Goal: Task Accomplishment & Management: Use online tool/utility

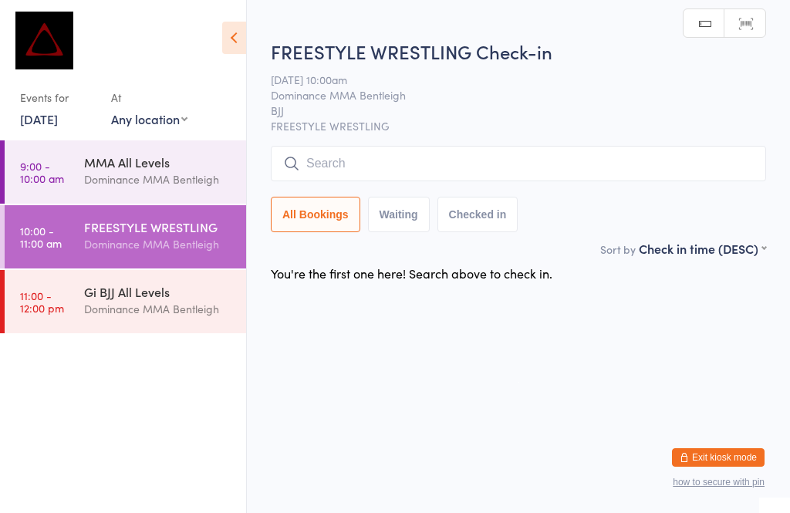
click at [551, 157] on input "search" at bounding box center [518, 163] width 495 height 35
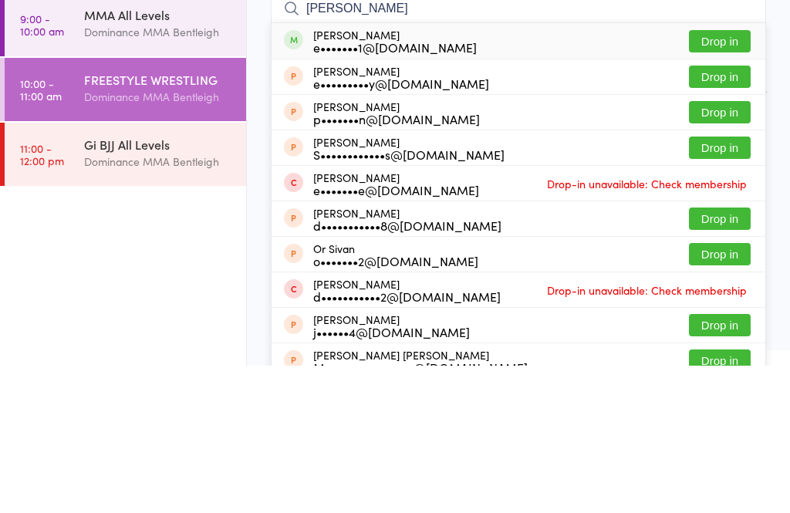
type input "[PERSON_NAME]"
click at [710, 177] on button "Drop in" at bounding box center [720, 188] width 62 height 22
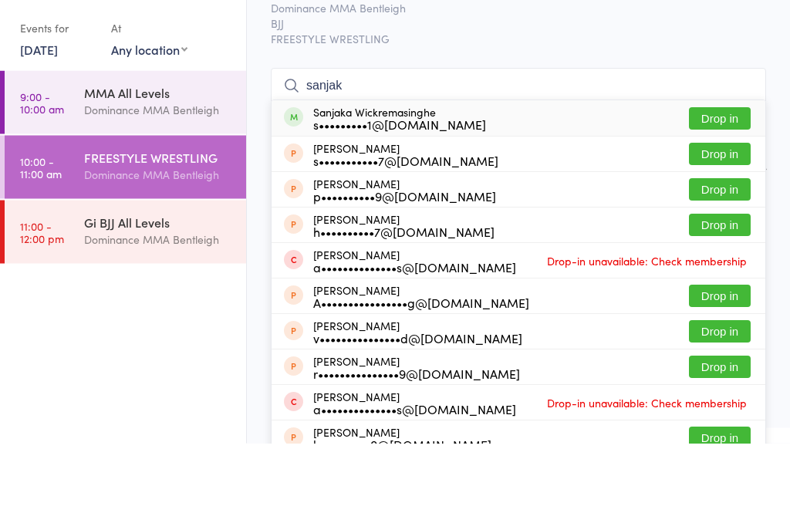
type input "sanjak"
click at [709, 177] on button "Drop in" at bounding box center [720, 188] width 62 height 22
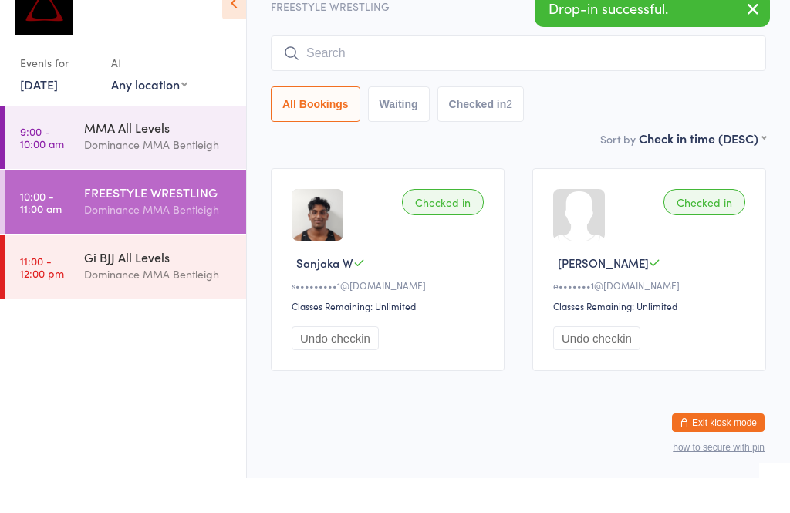
scroll to position [38, 0]
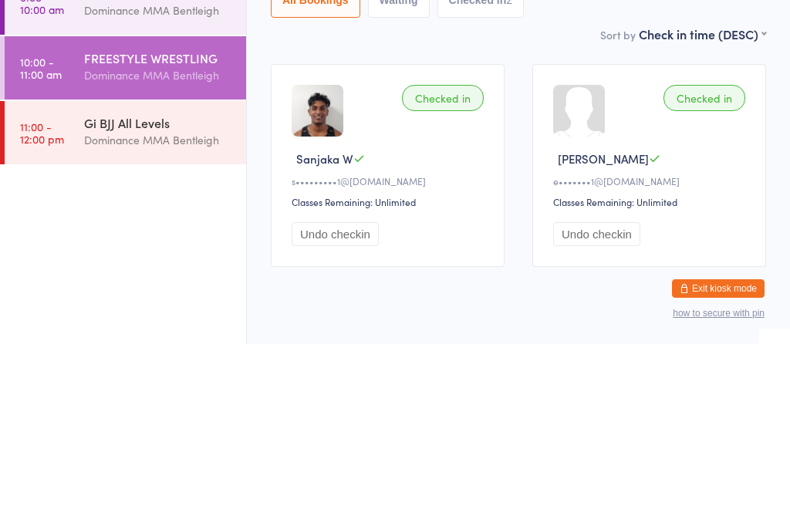
click at [172, 283] on div "Gi BJJ All Levels" at bounding box center [158, 291] width 149 height 17
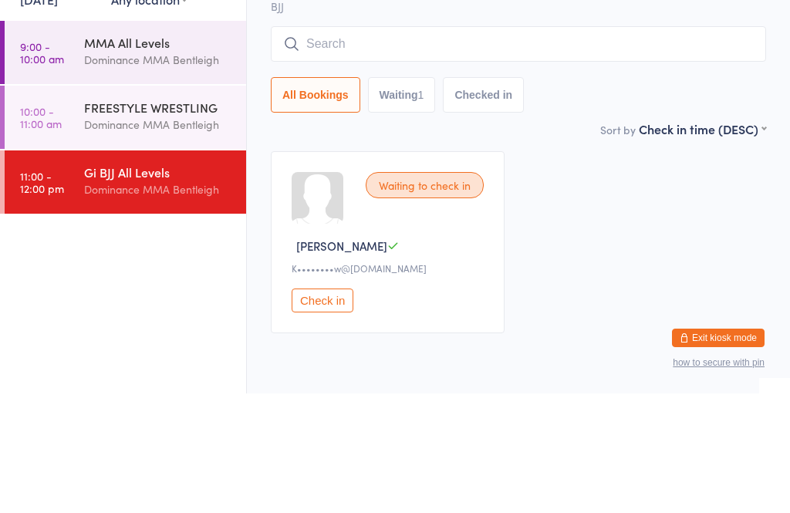
click at [382, 146] on input "search" at bounding box center [518, 163] width 495 height 35
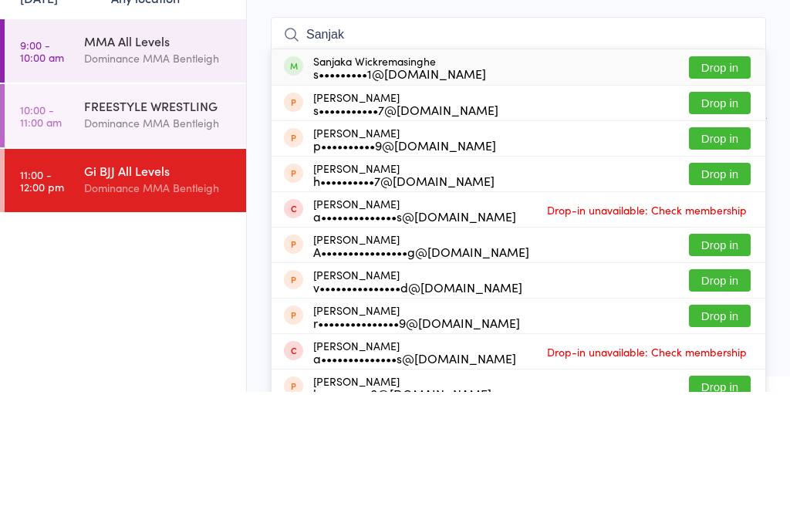
type input "Sanjak"
click at [721, 177] on button "Drop in" at bounding box center [720, 188] width 62 height 22
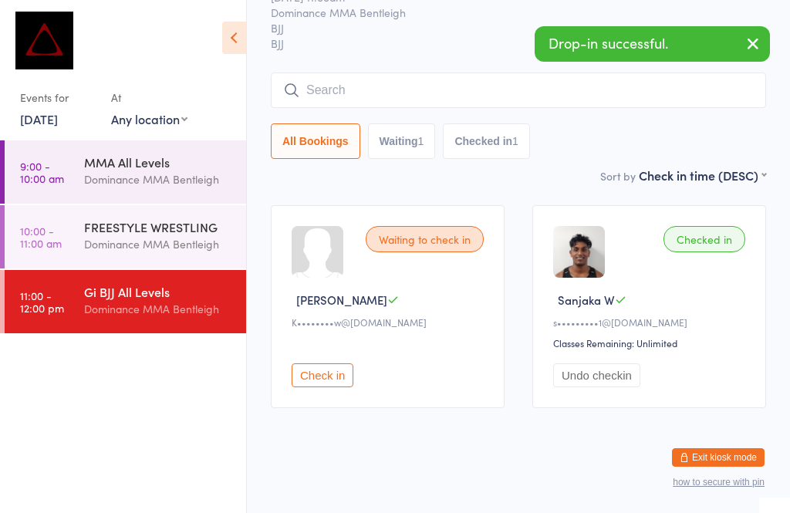
click at [179, 243] on div "Dominance MMA Bentleigh" at bounding box center [158, 244] width 149 height 18
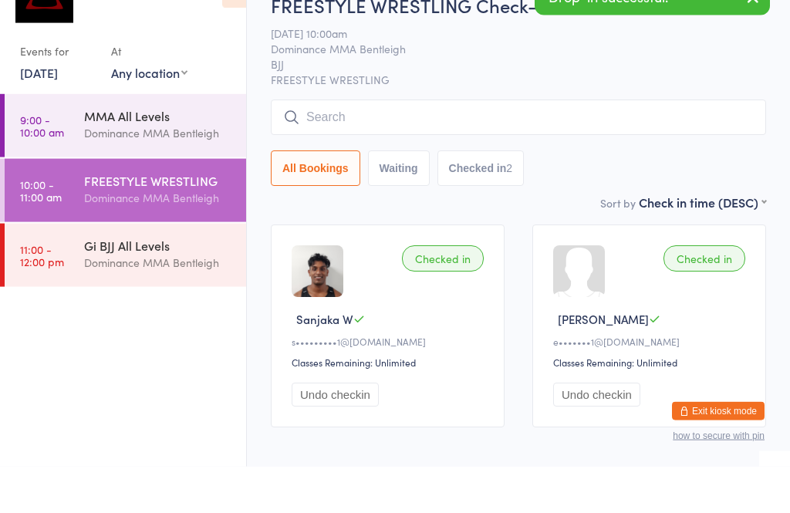
scroll to position [38, 0]
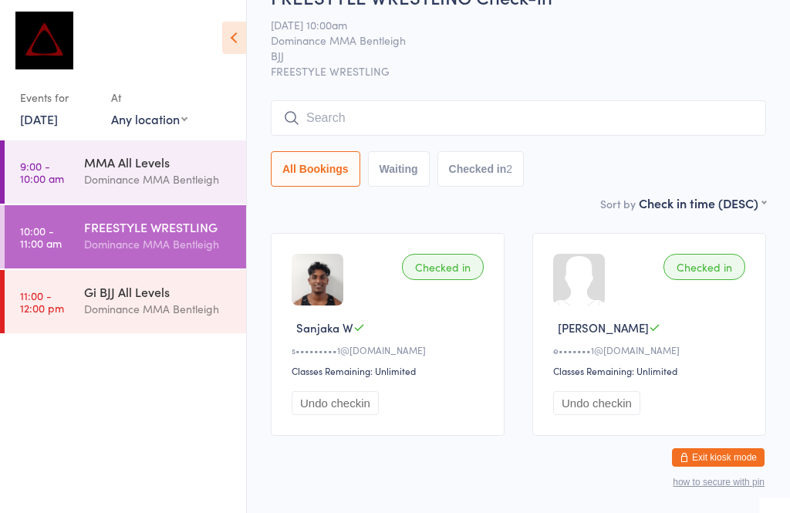
click at [342, 102] on input "search" at bounding box center [518, 117] width 495 height 35
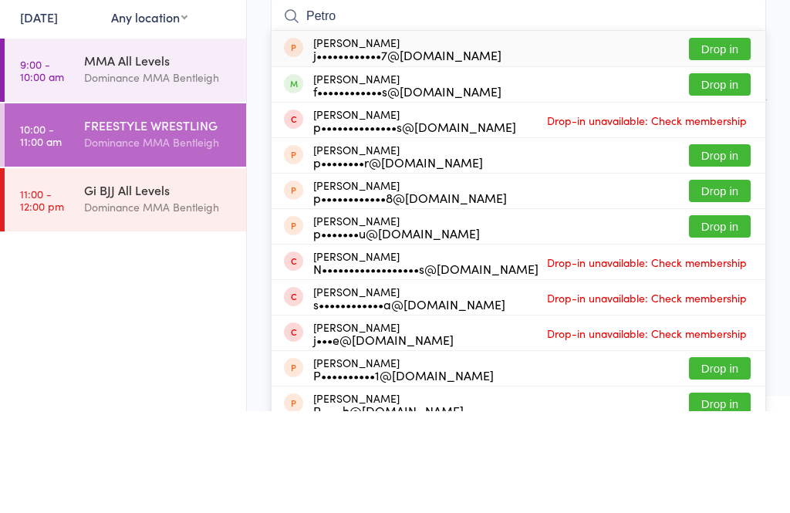
type input "Petro"
click at [710, 175] on button "Drop in" at bounding box center [720, 186] width 62 height 22
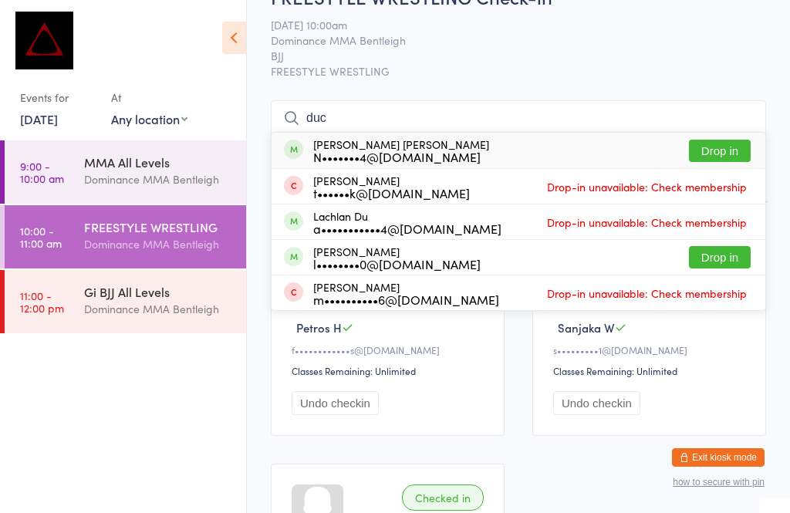
type input "duc"
click at [426, 153] on div "N•••••••4@[DOMAIN_NAME]" at bounding box center [401, 156] width 176 height 12
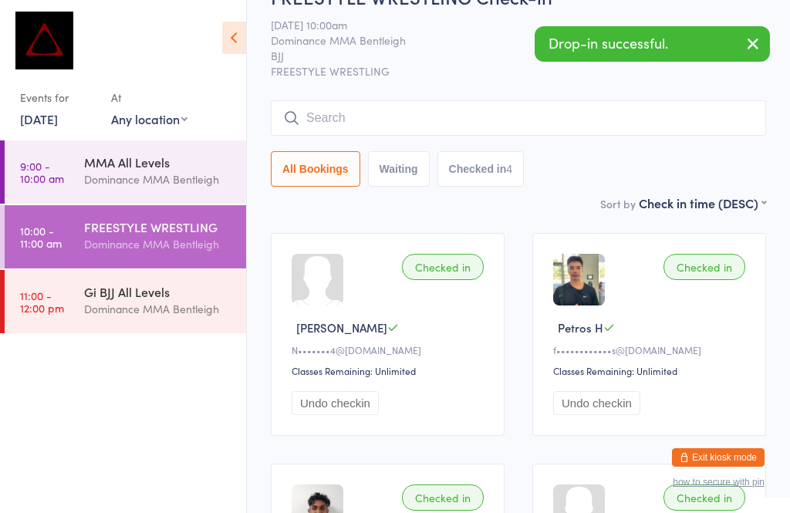
click at [518, 207] on div "Sort by Check in time (DESC) First name (ASC) First name (DESC) Last name (ASC)…" at bounding box center [518, 202] width 495 height 17
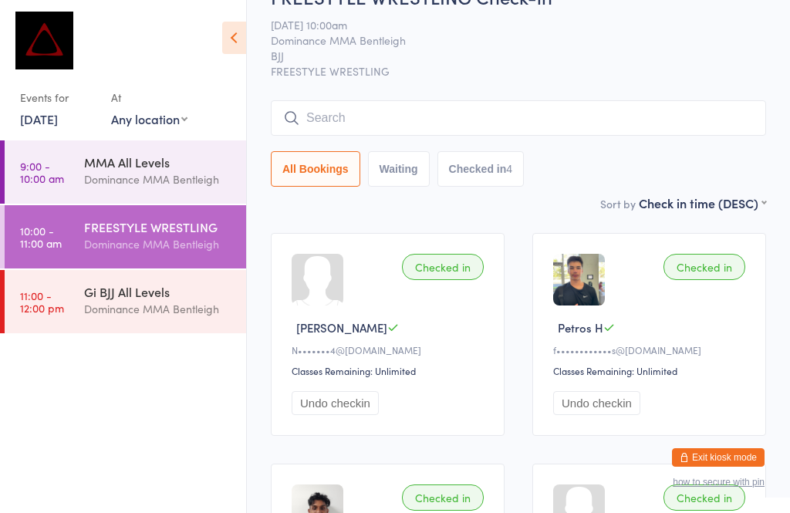
click at [187, 303] on div "Dominance MMA Bentleigh" at bounding box center [158, 309] width 149 height 18
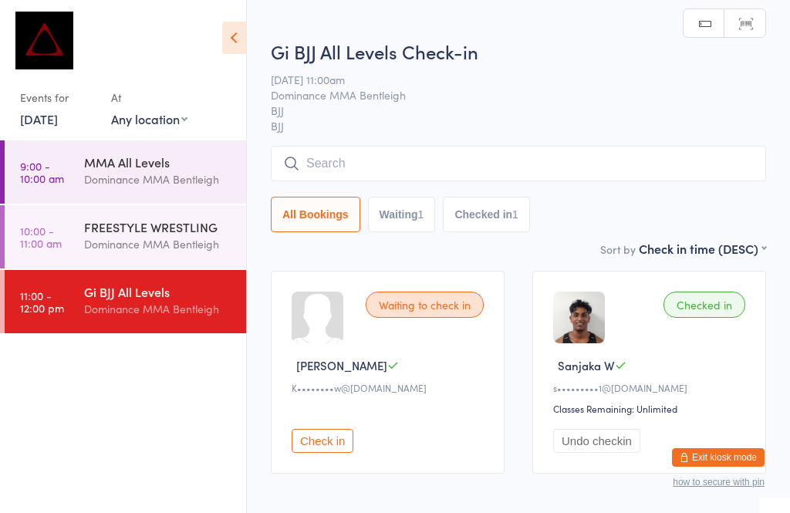
click at [404, 161] on input "search" at bounding box center [518, 163] width 495 height 35
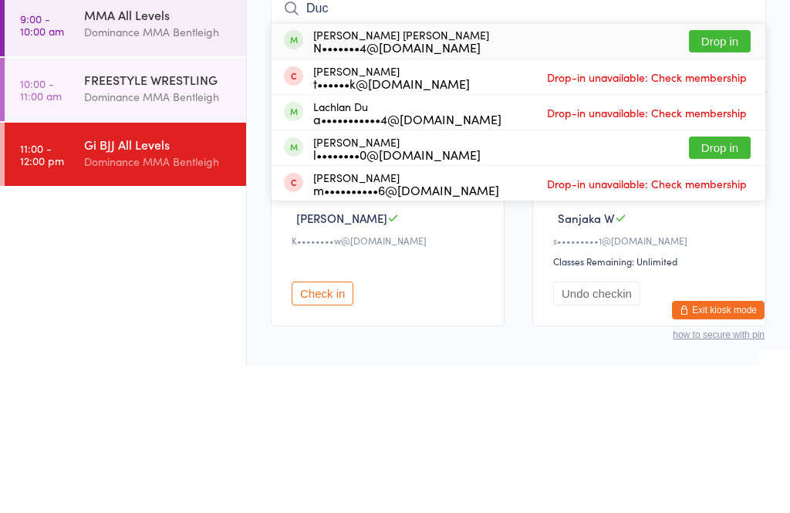
type input "Duc"
click at [517, 170] on div "Duc [PERSON_NAME] N•••••••4@[DOMAIN_NAME] Drop in" at bounding box center [518, 187] width 494 height 35
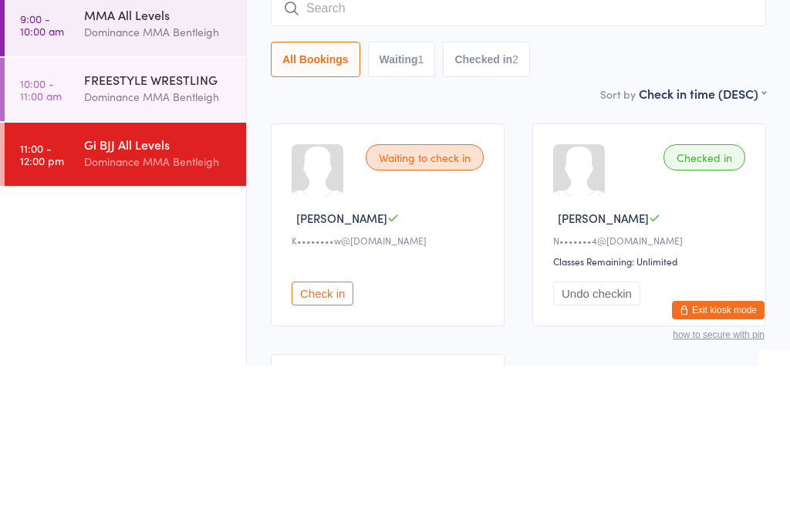
click at [737, 189] on div "All Bookings Waiting 1 Checked in 2" at bounding box center [518, 206] width 495 height 35
